Goal: Find specific page/section: Find specific page/section

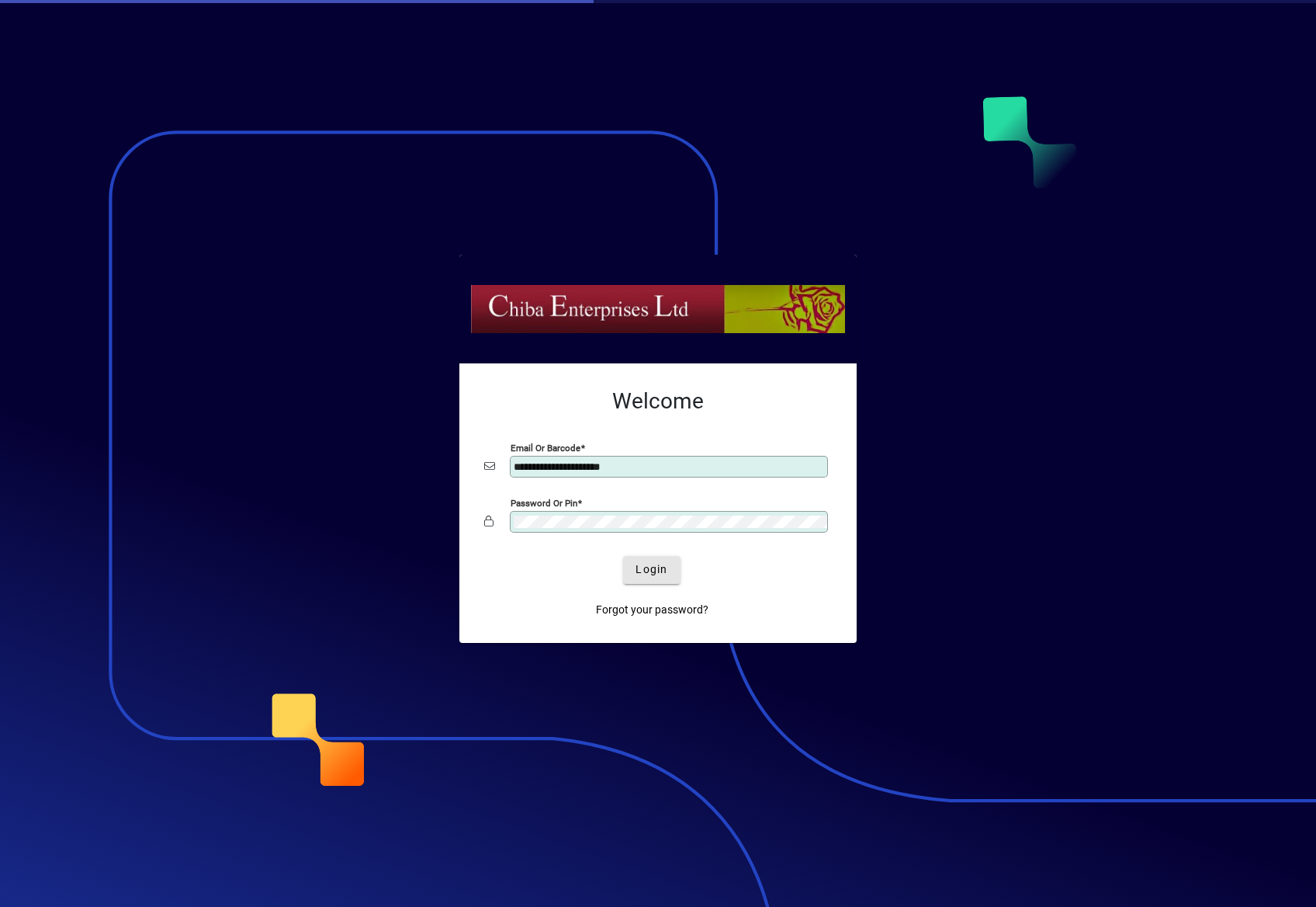
click at [640, 572] on span "Login" at bounding box center [651, 569] width 32 height 16
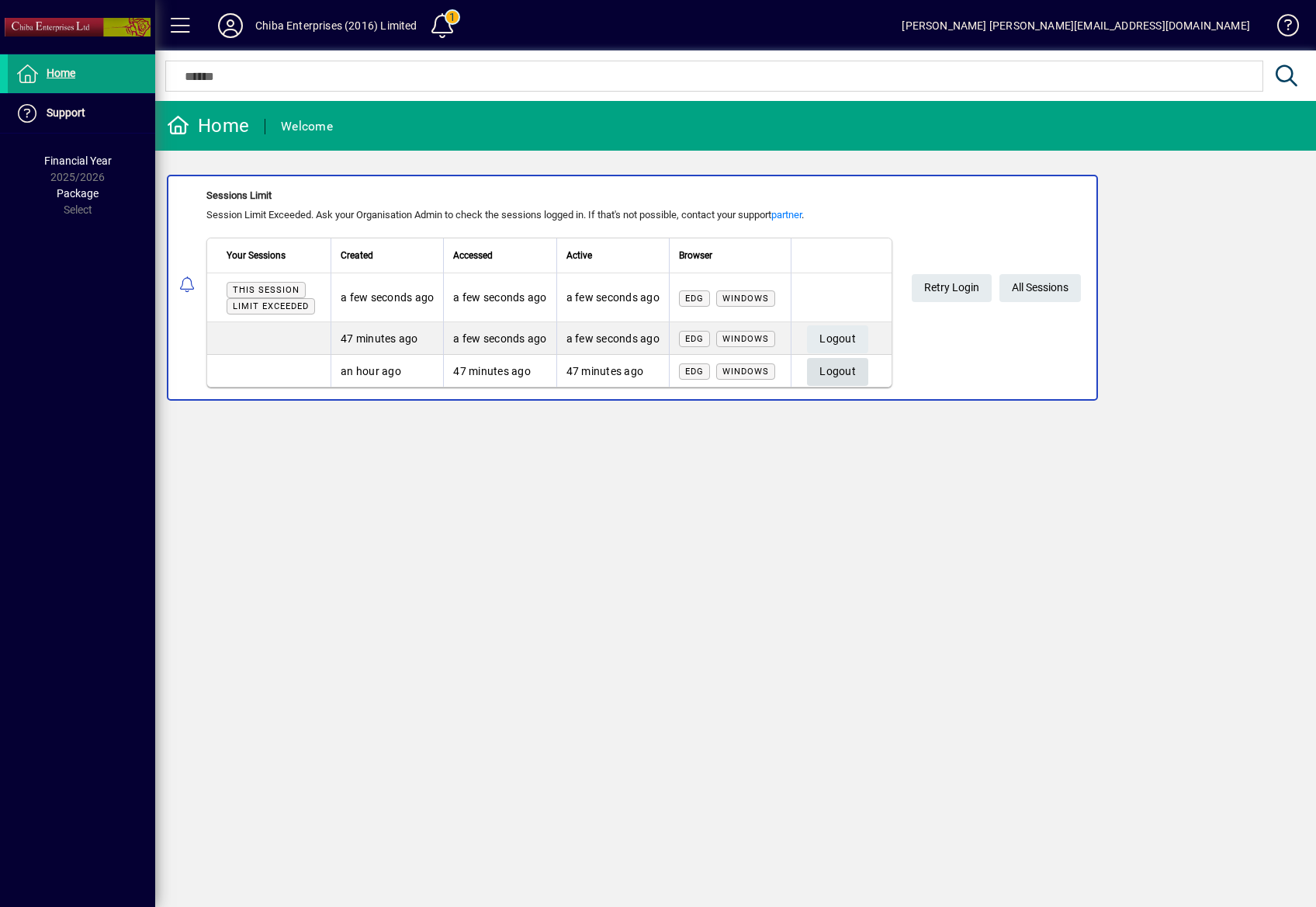
click at [845, 370] on span "Logout" at bounding box center [838, 371] width 37 height 25
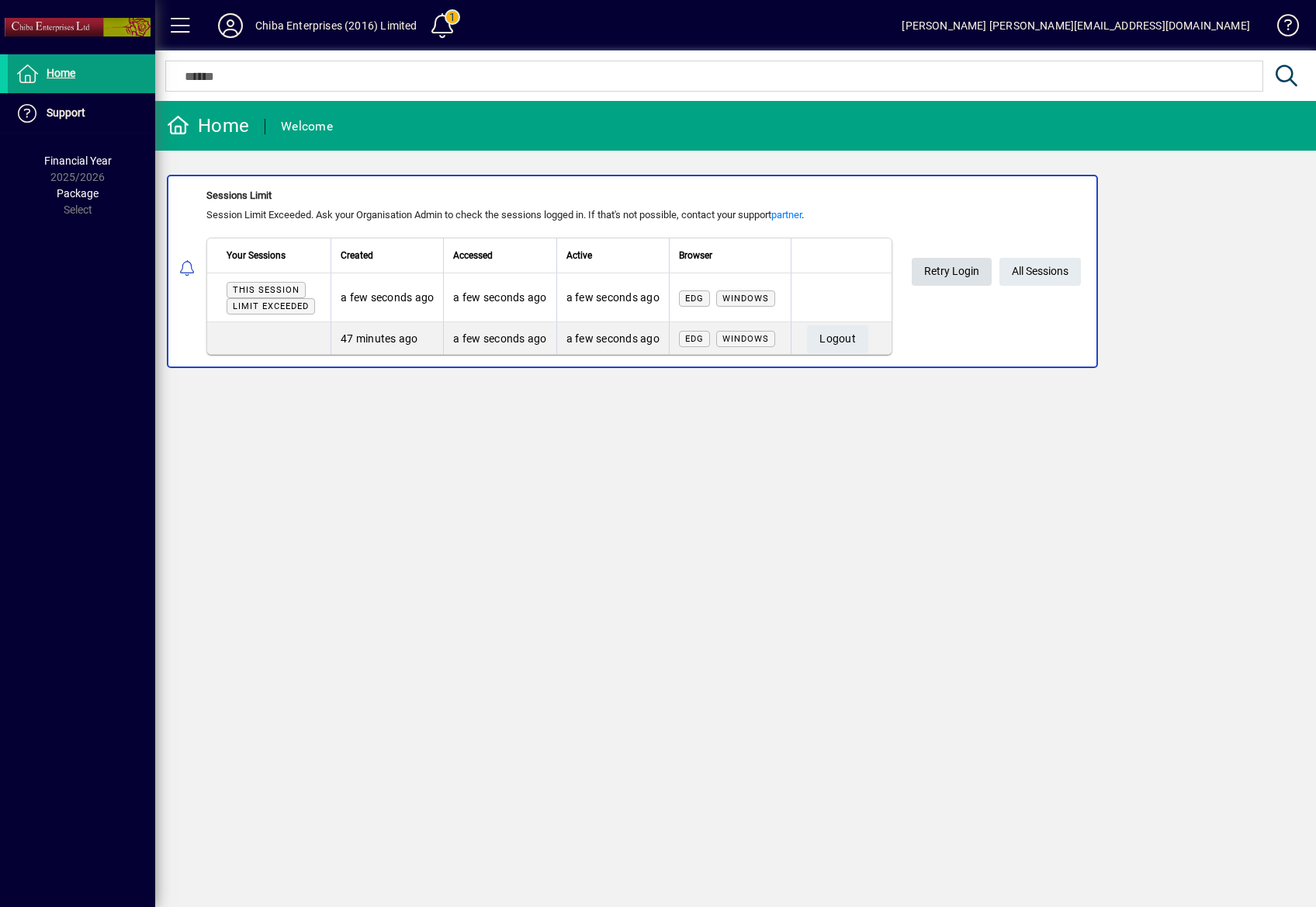
click at [955, 271] on span "Retry Login" at bounding box center [952, 271] width 55 height 25
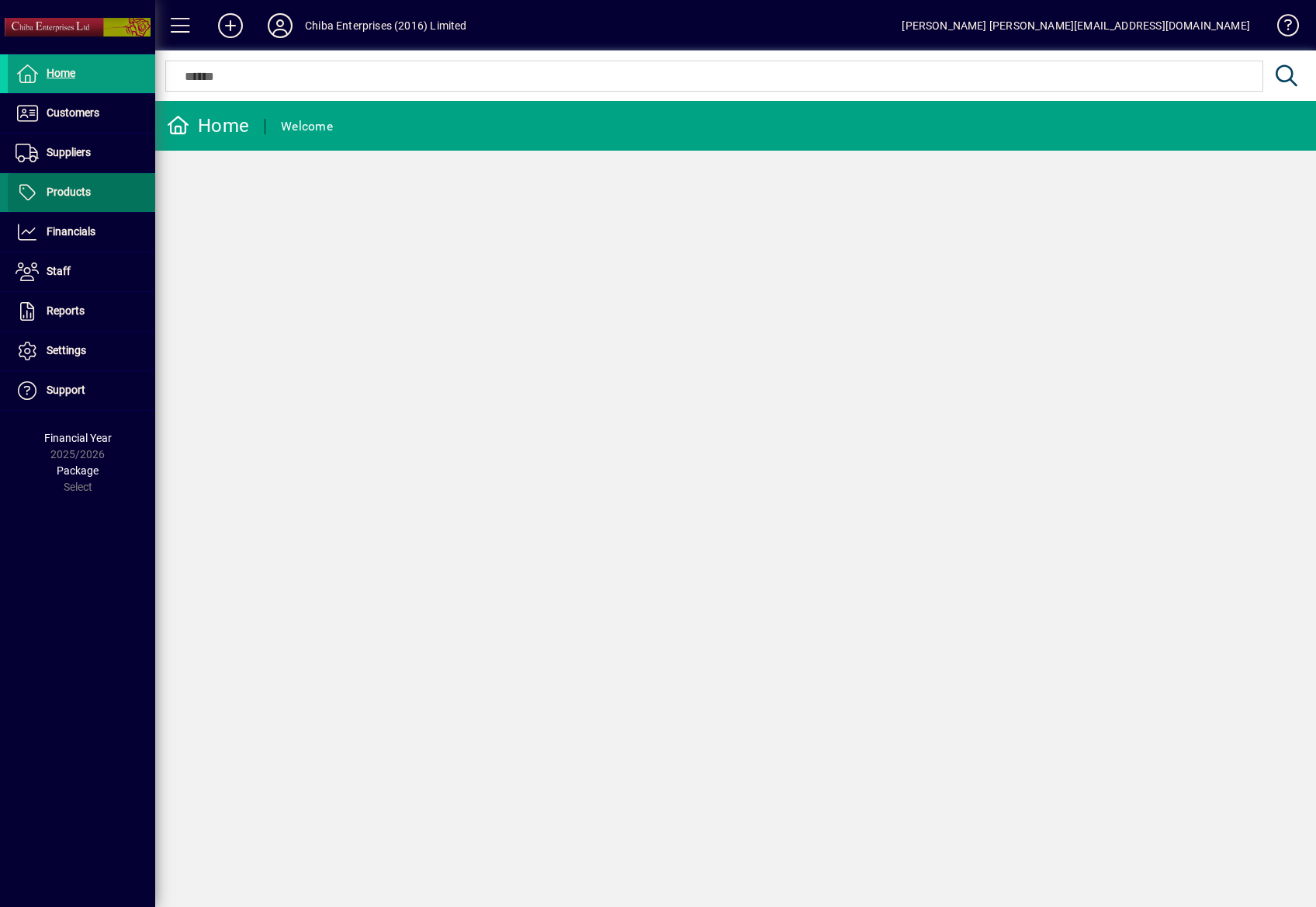
click at [66, 194] on span "Products" at bounding box center [68, 191] width 44 height 12
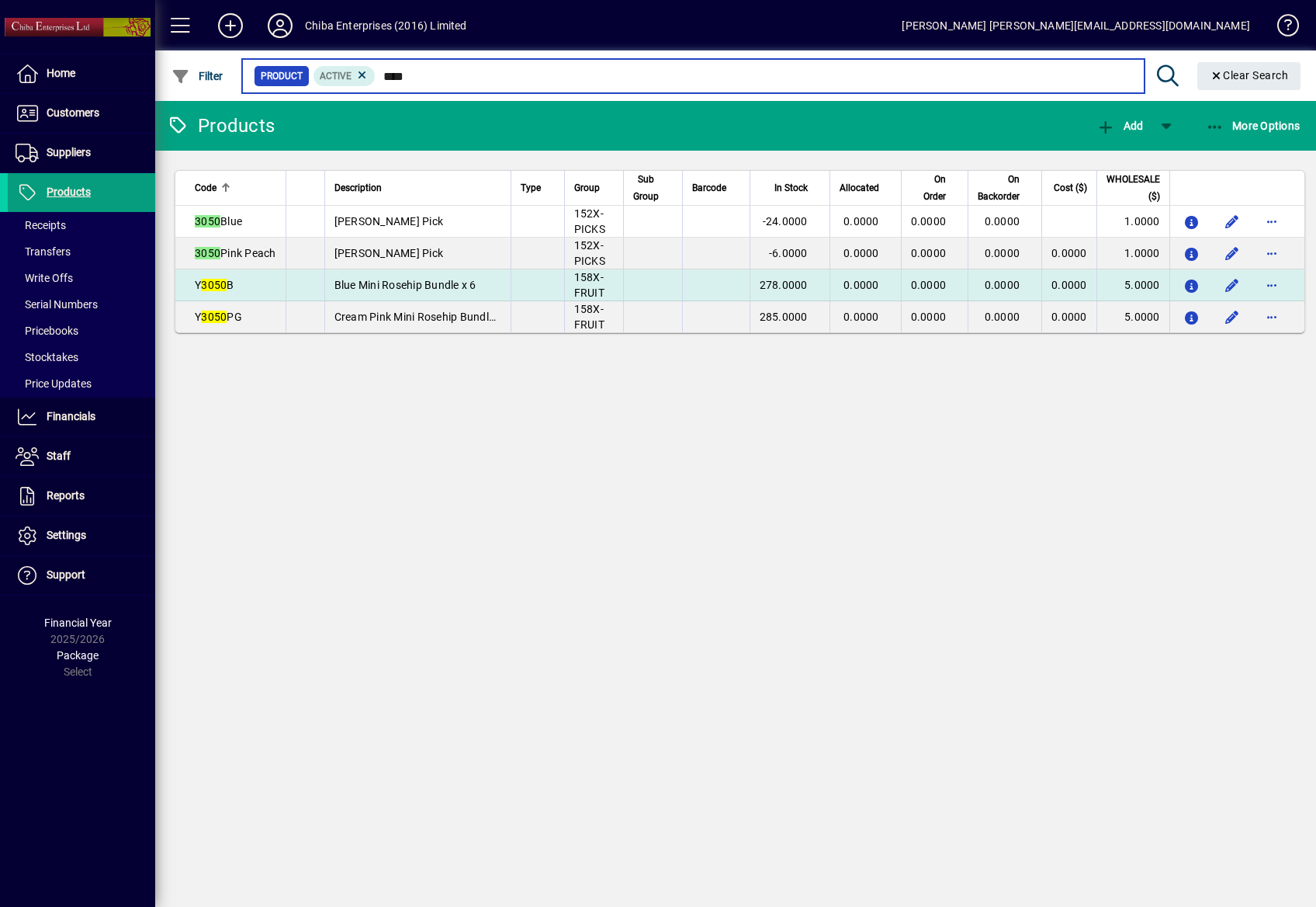
type input "****"
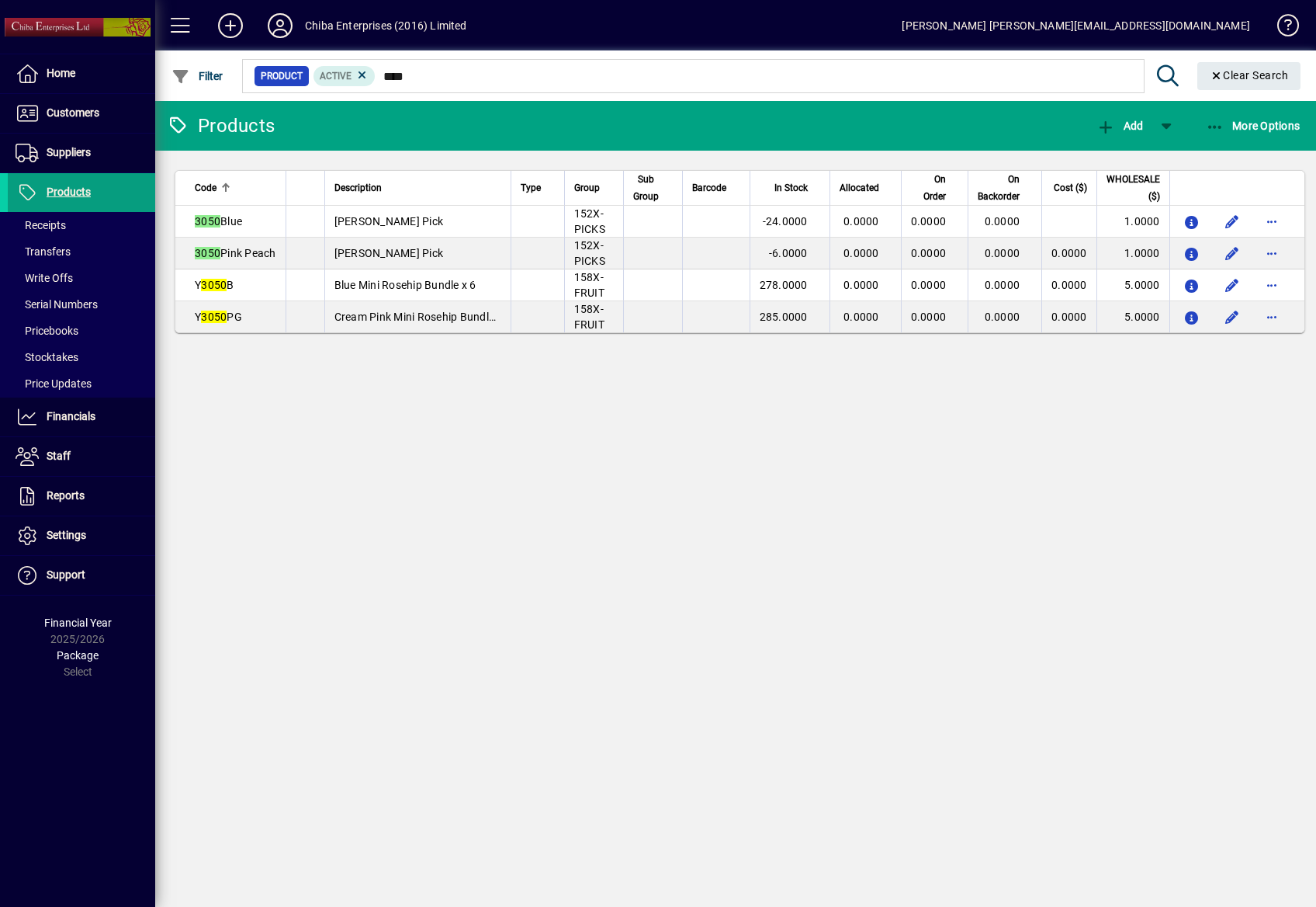
click at [410, 407] on div "Products Add More Options Code Description Type Group Sub Group Barcode In Stoc…" at bounding box center [736, 504] width 1162 height 806
